Goal: Task Accomplishment & Management: Manage account settings

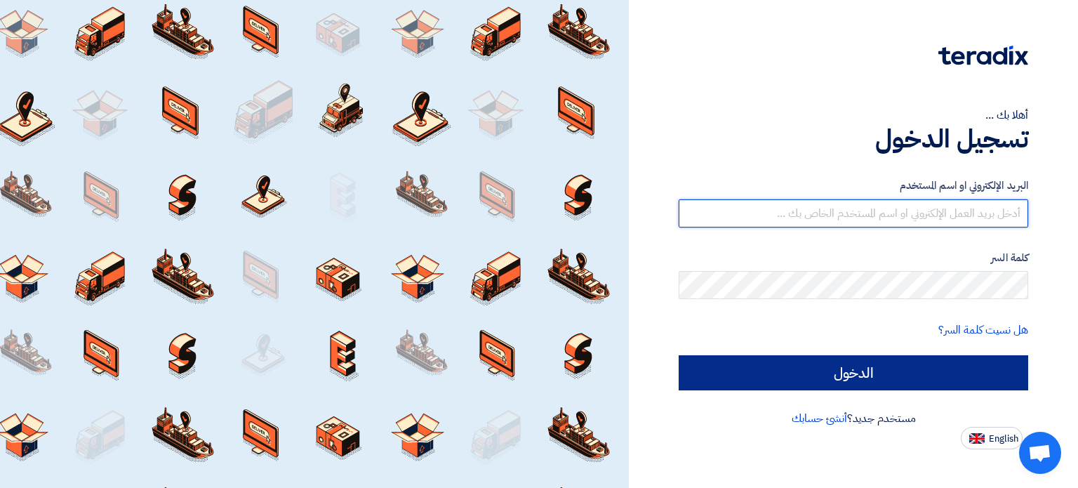
type input "[EMAIL_ADDRESS][DOMAIN_NAME]"
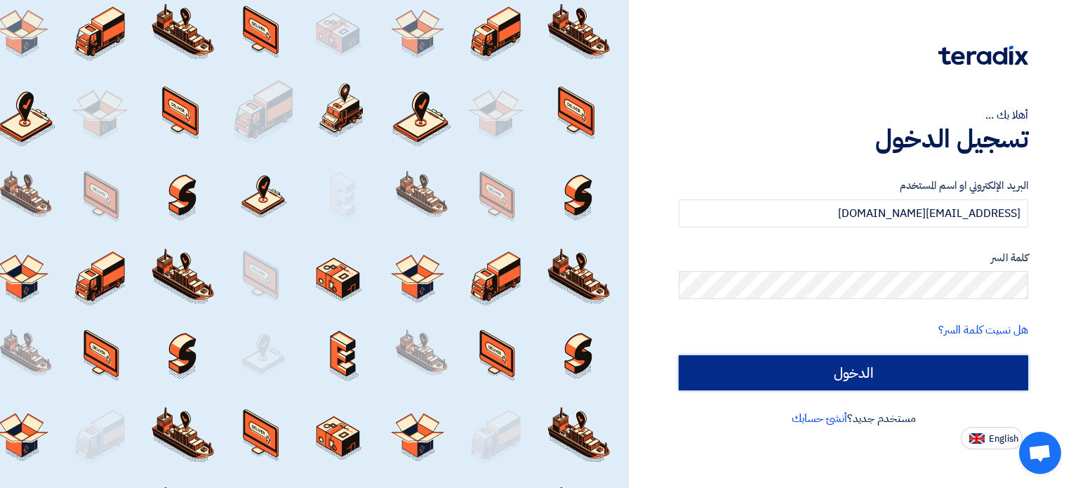
click at [884, 368] on input "الدخول" at bounding box center [854, 372] width 350 height 35
type input "Sign in"
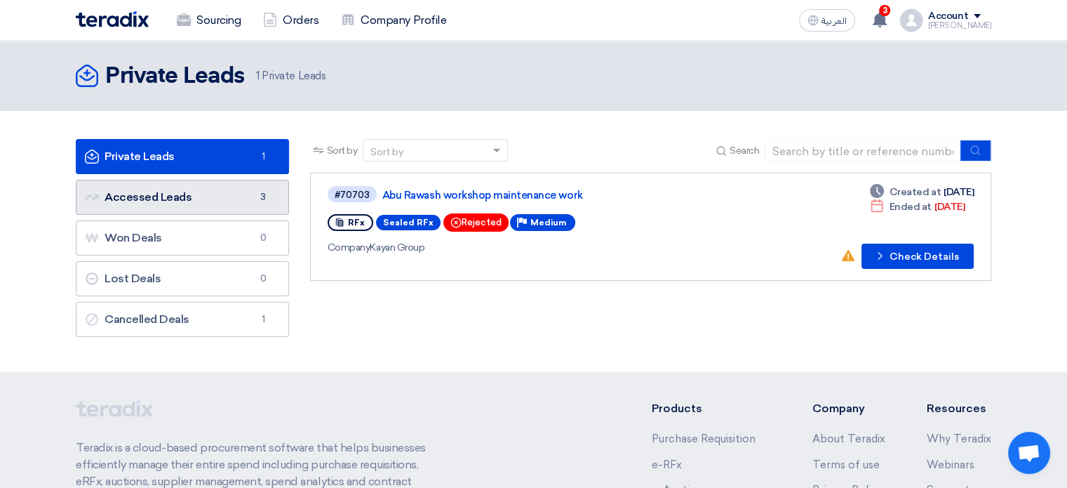
click at [166, 193] on link "Accessed Leads Accessed Leads 3" at bounding box center [182, 197] width 213 height 35
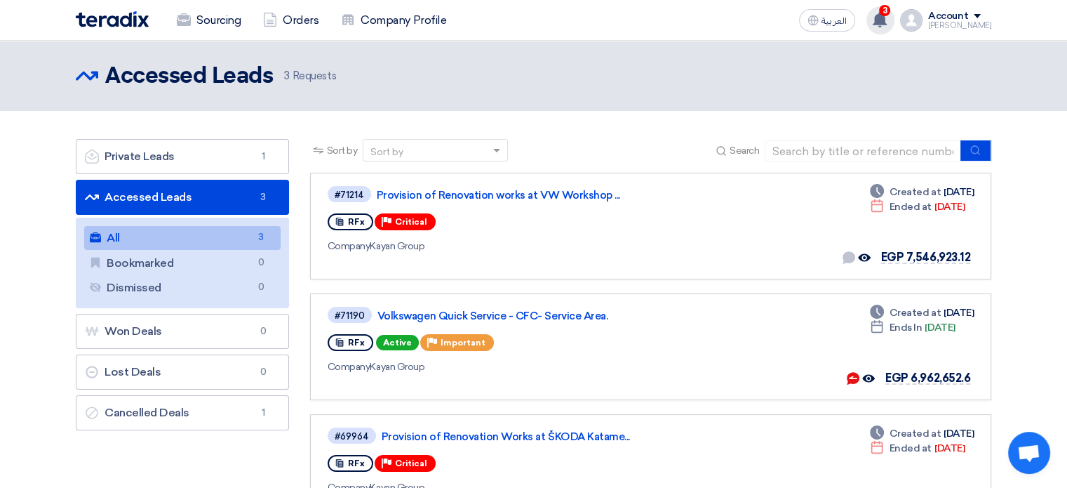
click at [888, 26] on icon at bounding box center [879, 19] width 15 height 15
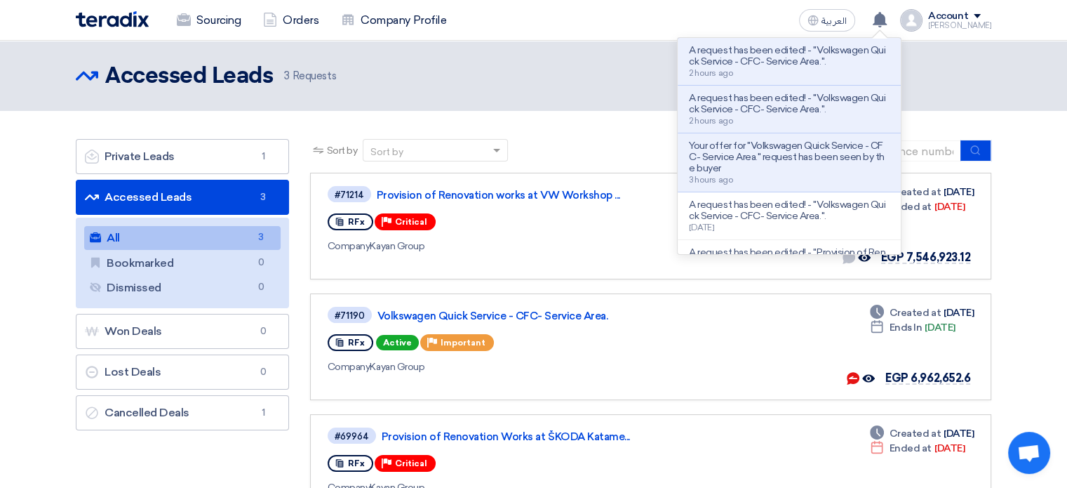
click at [632, 106] on header "Accessed Leads Accessed Leads 3 Requests" at bounding box center [533, 76] width 1067 height 70
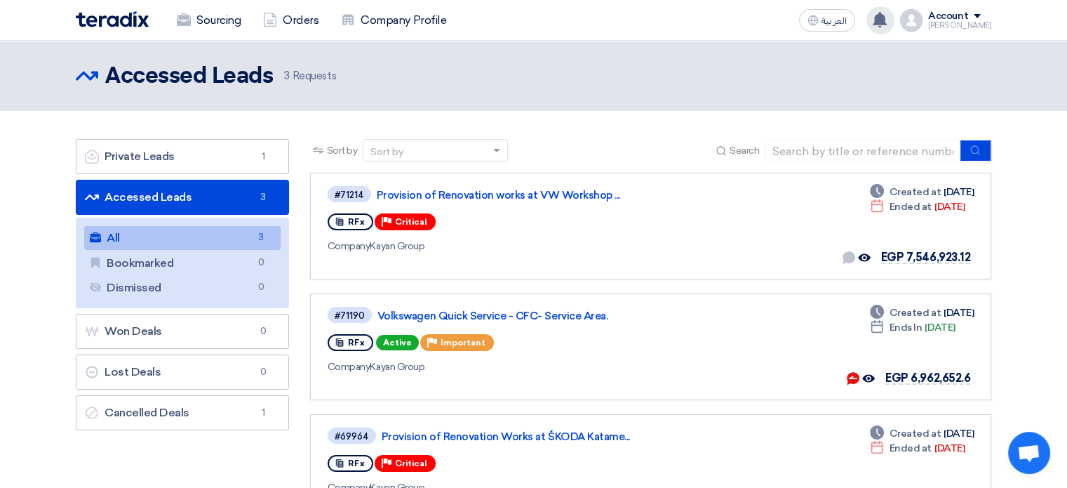
click at [887, 20] on use at bounding box center [880, 19] width 14 height 15
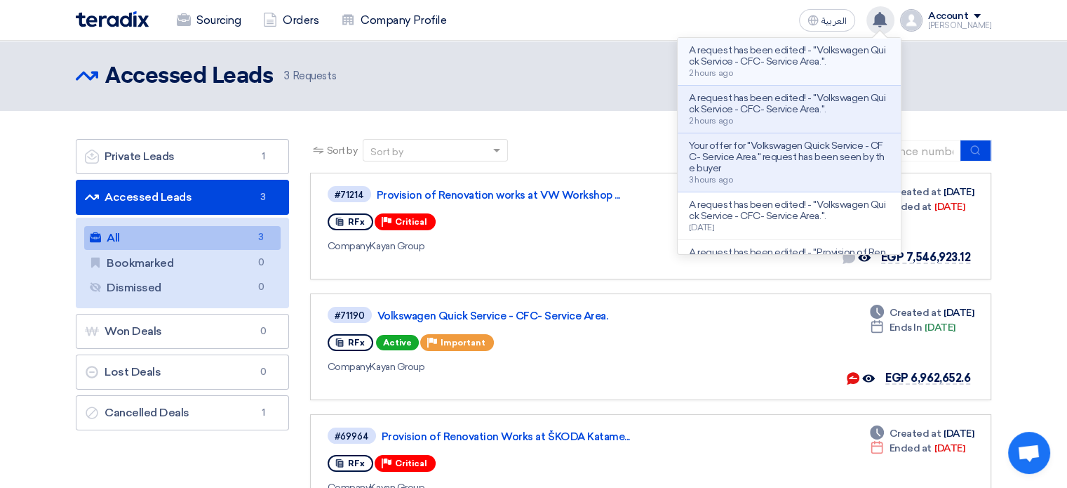
click at [840, 72] on div "A request has been edited! - "Volkswagen Quick Service - CFC- Service Area.". 2…" at bounding box center [789, 61] width 201 height 33
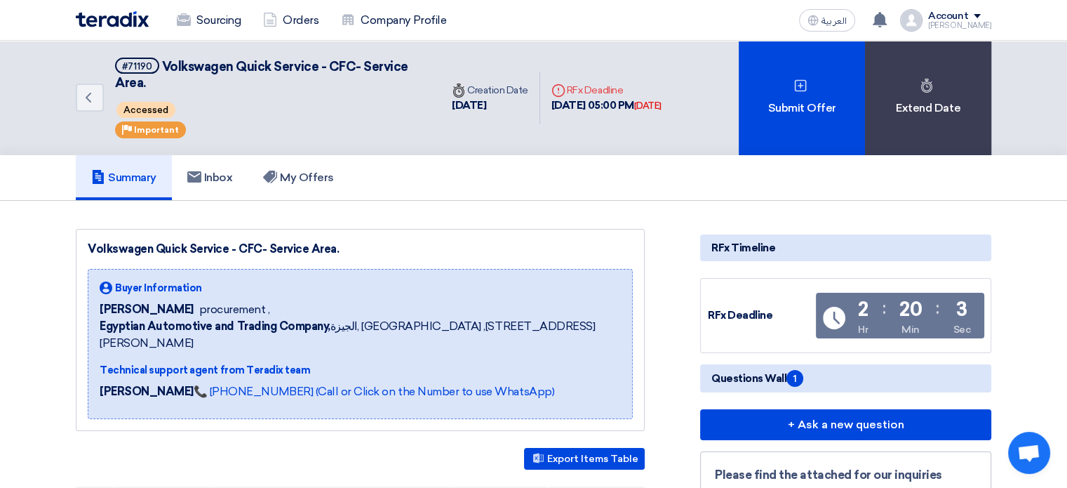
scroll to position [281, 0]
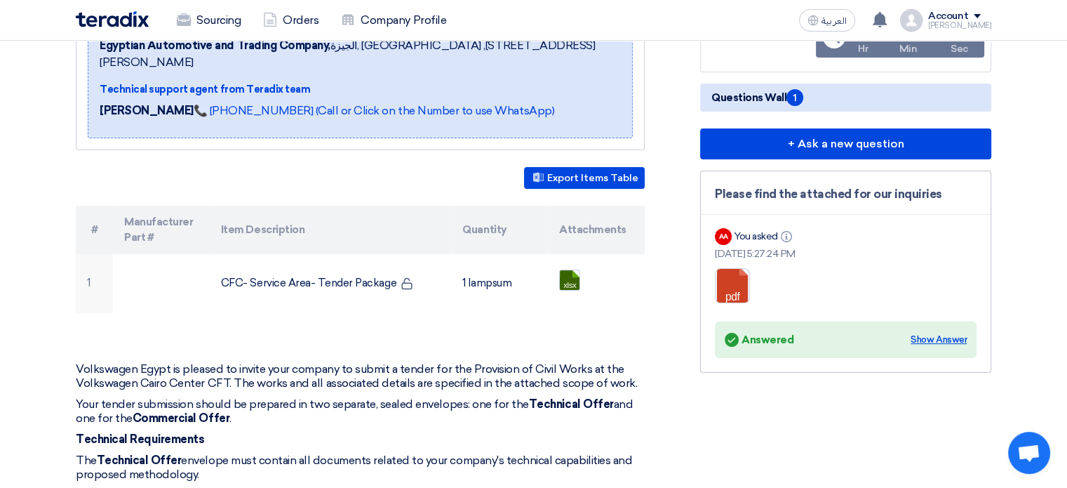
click at [958, 334] on div "Show Answer" at bounding box center [939, 340] width 56 height 14
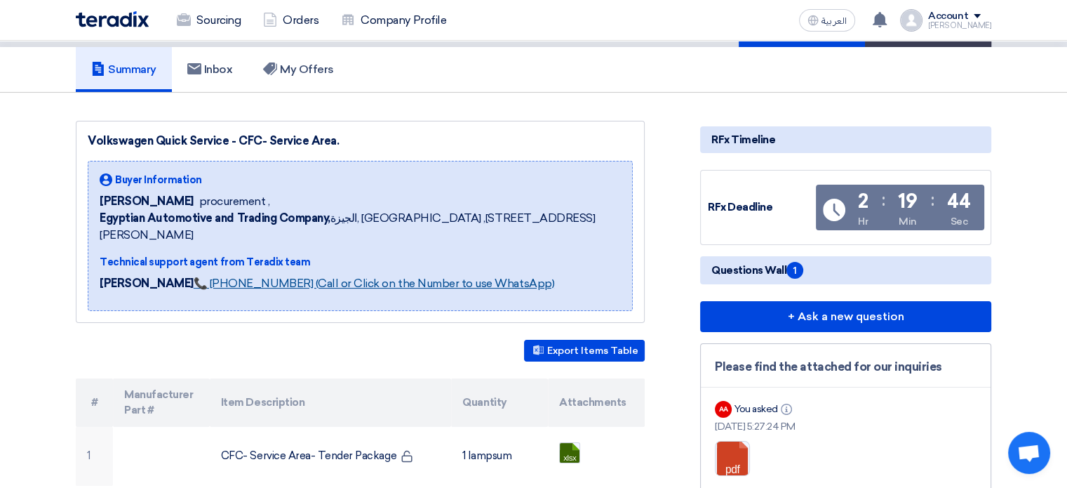
scroll to position [0, 0]
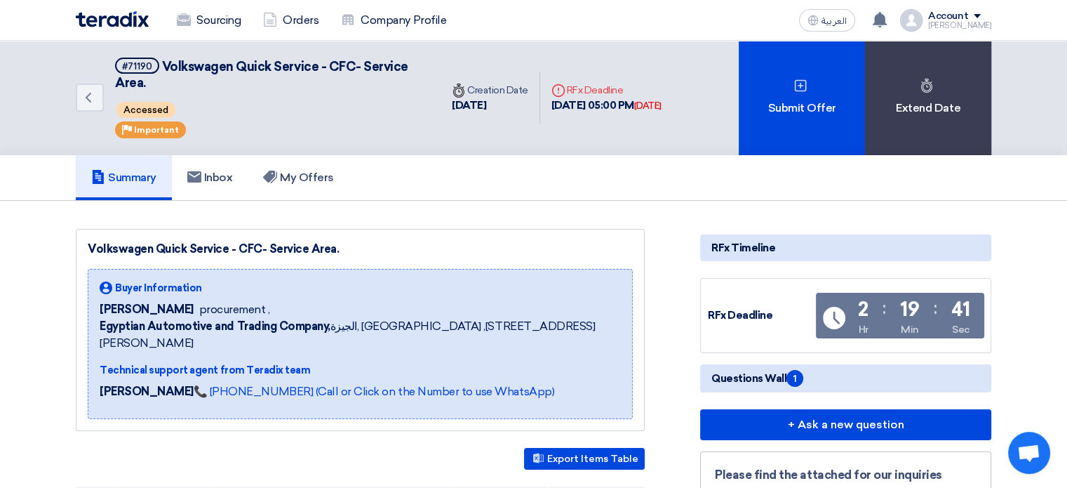
click at [789, 375] on span "1" at bounding box center [795, 378] width 17 height 17
click at [724, 378] on span "Questions Wall 1" at bounding box center [758, 378] width 92 height 17
click at [578, 249] on div "Volkswagen Quick Service - CFC- Service Area." at bounding box center [360, 249] width 545 height 17
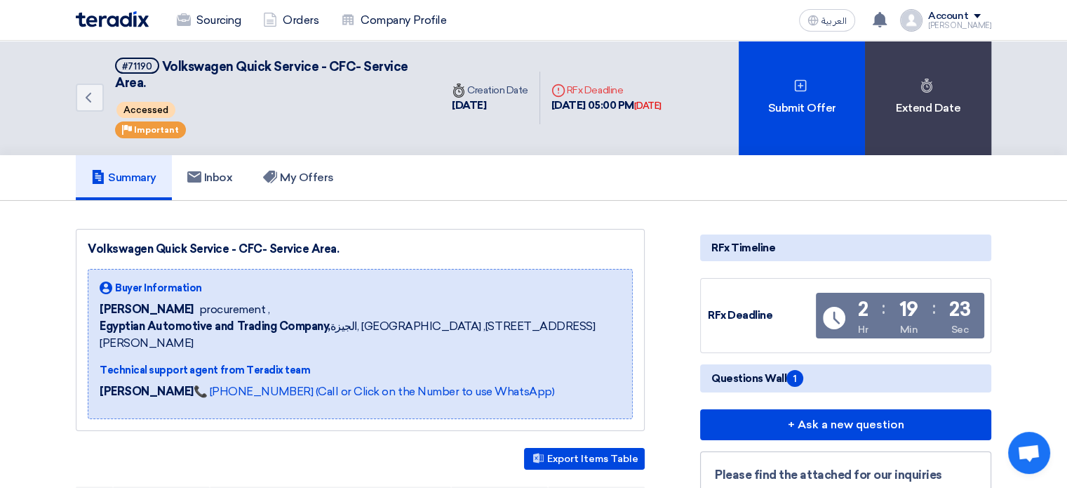
drag, startPoint x: 763, startPoint y: 317, endPoint x: 686, endPoint y: 316, distance: 77.2
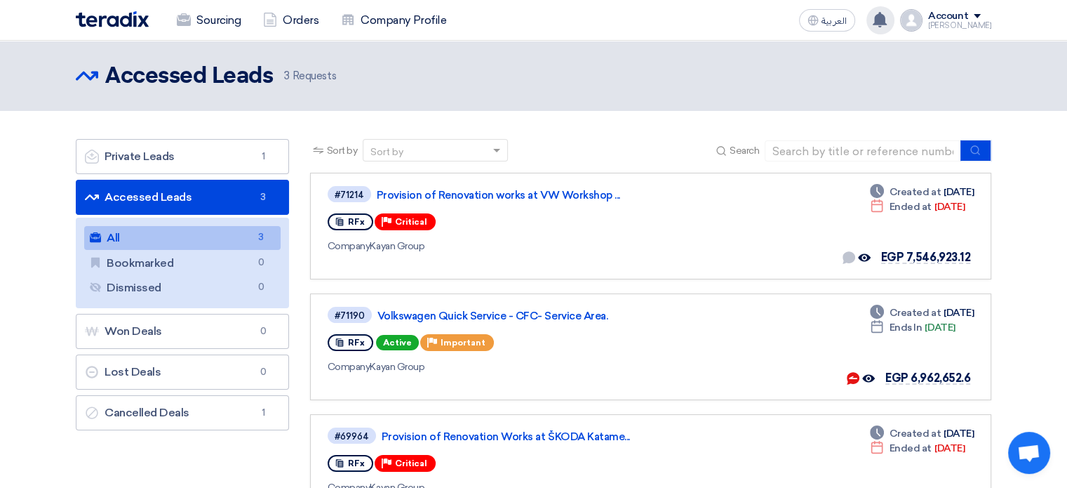
click at [886, 27] on icon at bounding box center [879, 19] width 15 height 15
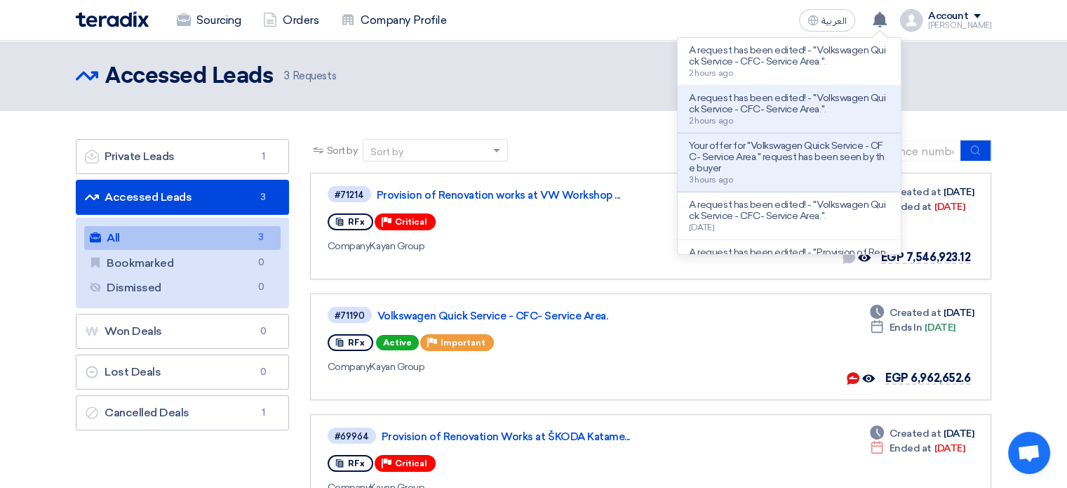
click at [592, 77] on div "Accessed Leads Accessed Leads 3 Requests" at bounding box center [534, 76] width 916 height 28
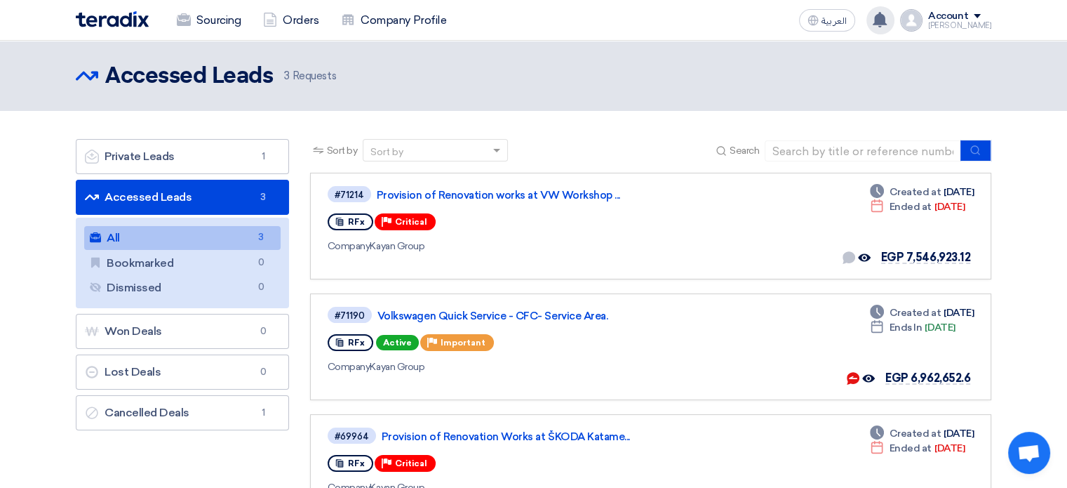
click at [885, 25] on icon at bounding box center [879, 19] width 15 height 15
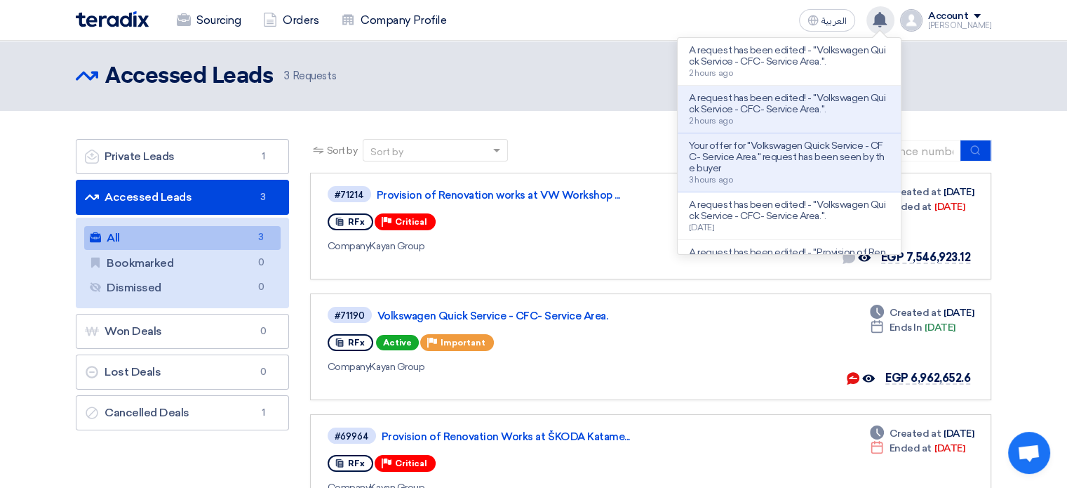
click at [885, 25] on icon at bounding box center [879, 19] width 15 height 15
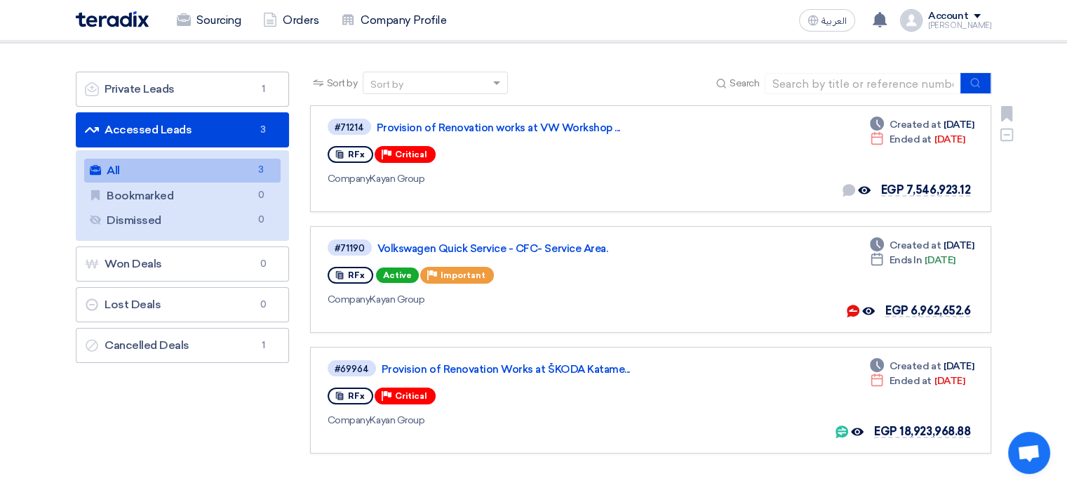
scroll to position [211, 0]
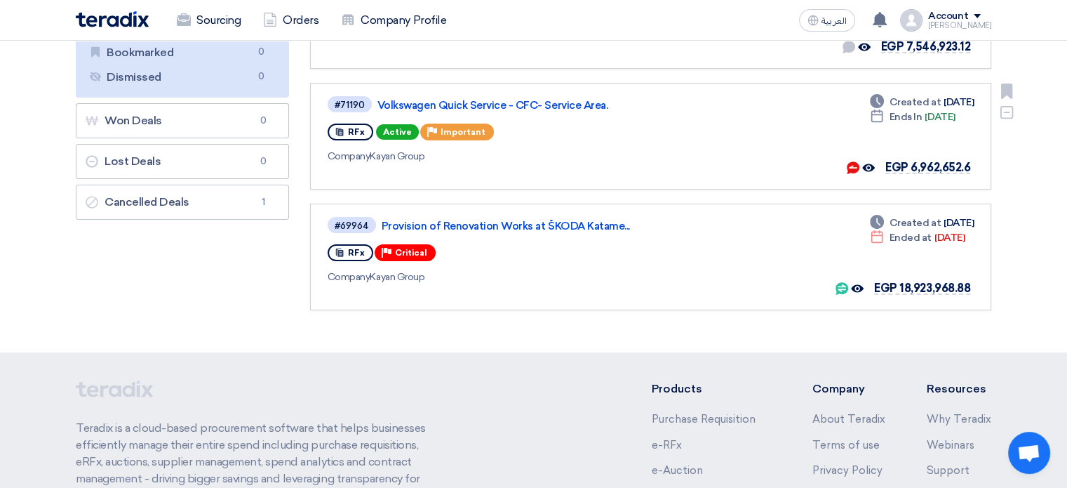
click at [671, 144] on div "#71190 Volkswagen Quick Service - CFC- Service Area. RFx Active Priority Import…" at bounding box center [530, 136] width 404 height 83
click at [571, 105] on link "Volkswagen Quick Service - CFC- Service Area." at bounding box center [553, 105] width 351 height 13
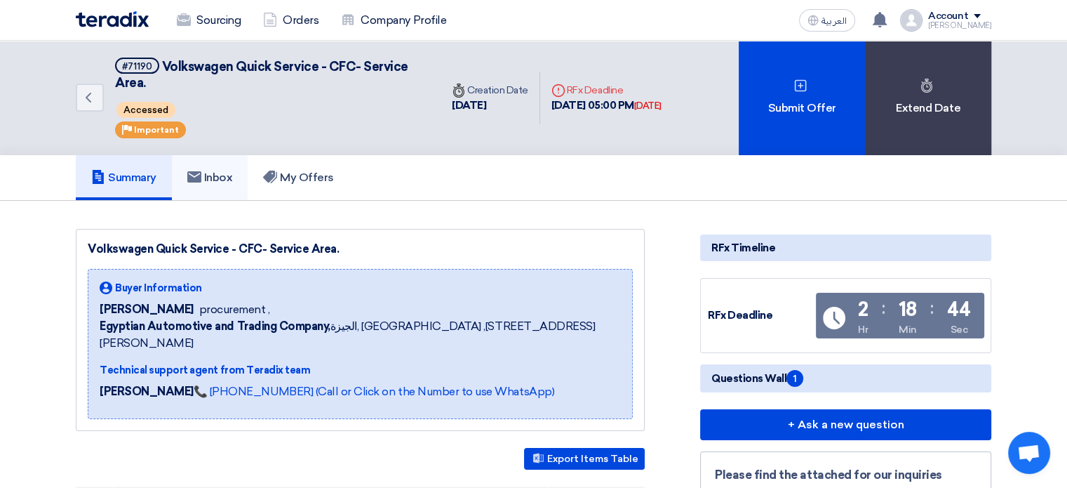
click at [208, 175] on h5 "Inbox" at bounding box center [210, 178] width 46 height 14
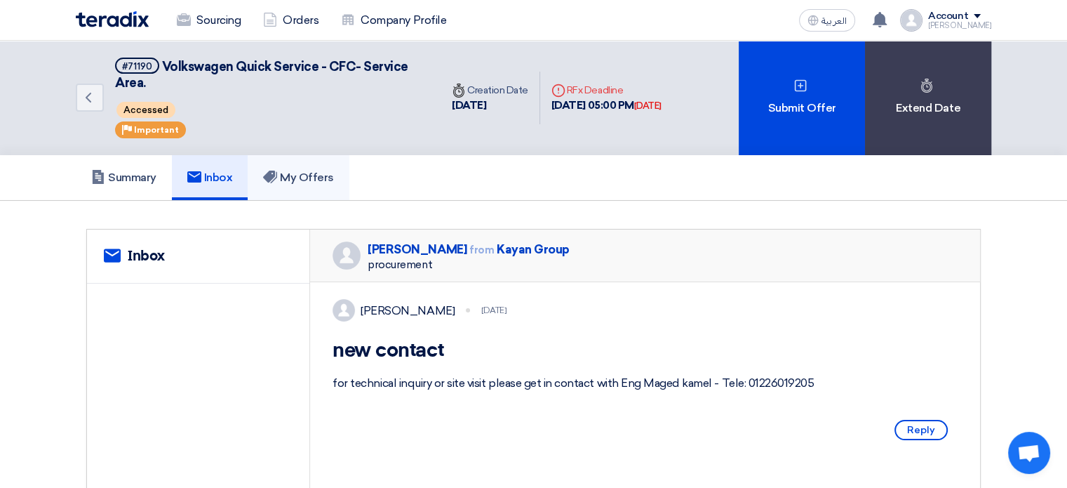
click at [297, 173] on h5 "My Offers" at bounding box center [298, 178] width 71 height 14
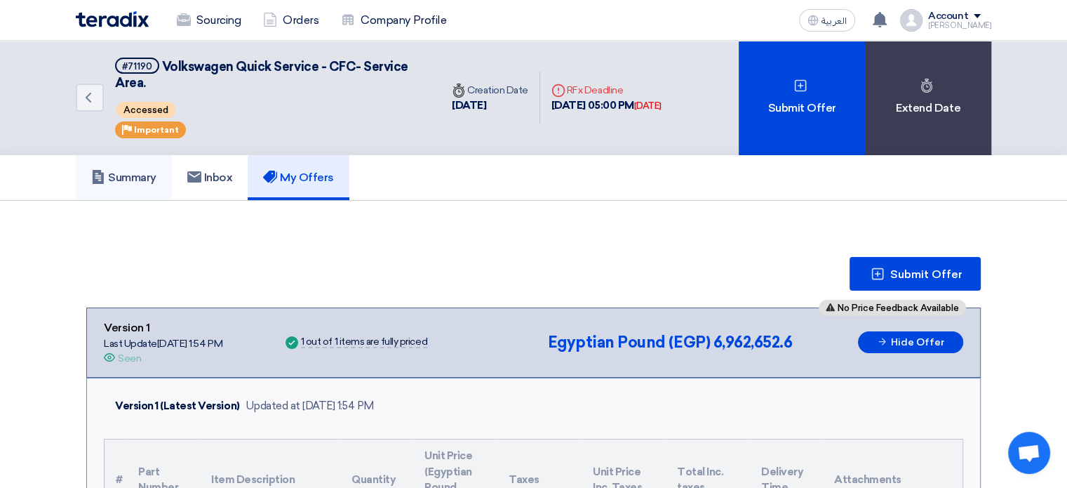
click at [124, 171] on h5 "Summary" at bounding box center [123, 178] width 65 height 14
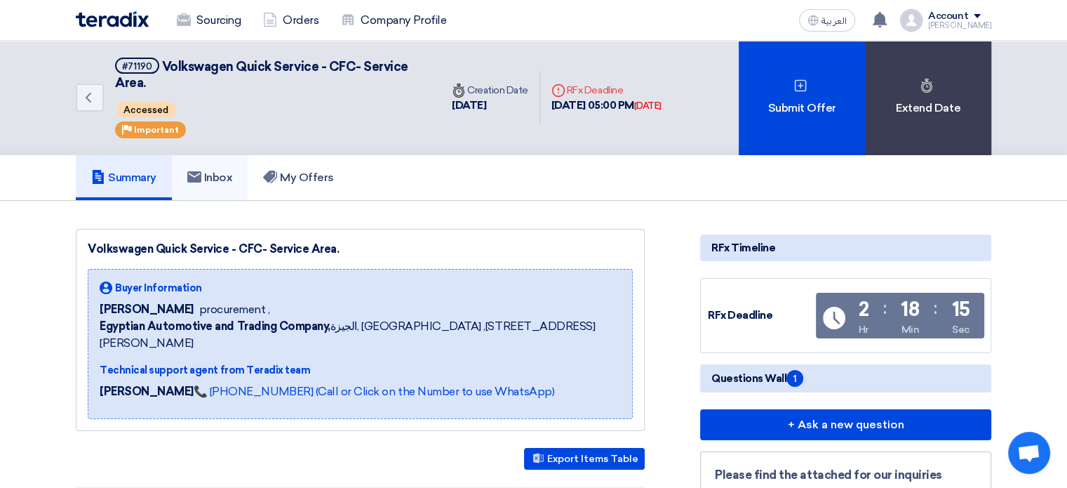
click at [225, 187] on link "Inbox" at bounding box center [210, 177] width 77 height 45
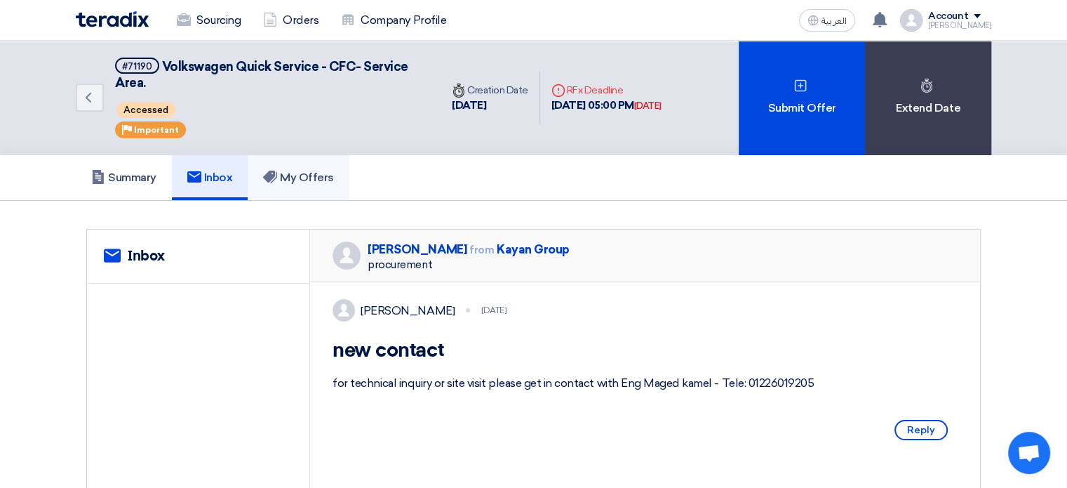
click at [300, 182] on h5 "My Offers" at bounding box center [298, 178] width 71 height 14
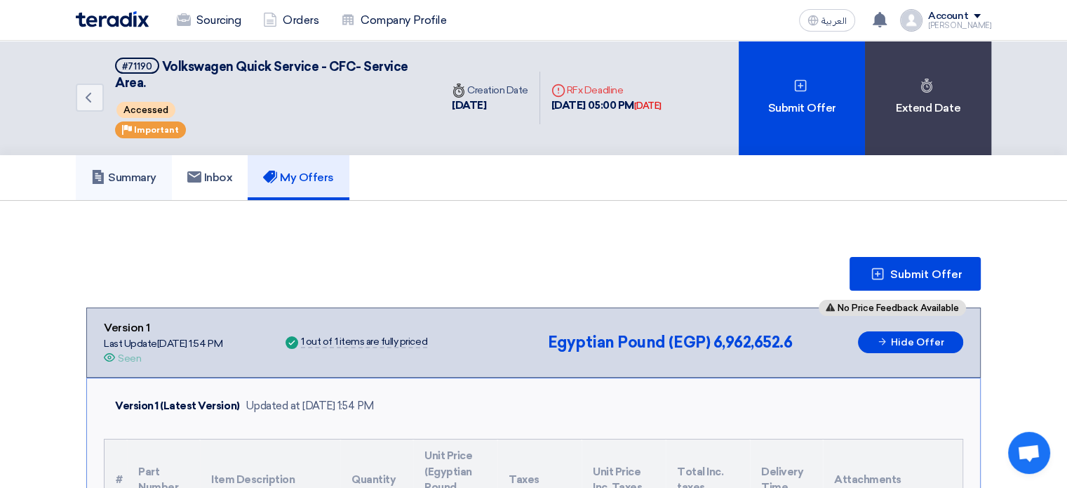
click at [134, 171] on h5 "Summary" at bounding box center [123, 178] width 65 height 14
